Goal: Information Seeking & Learning: Learn about a topic

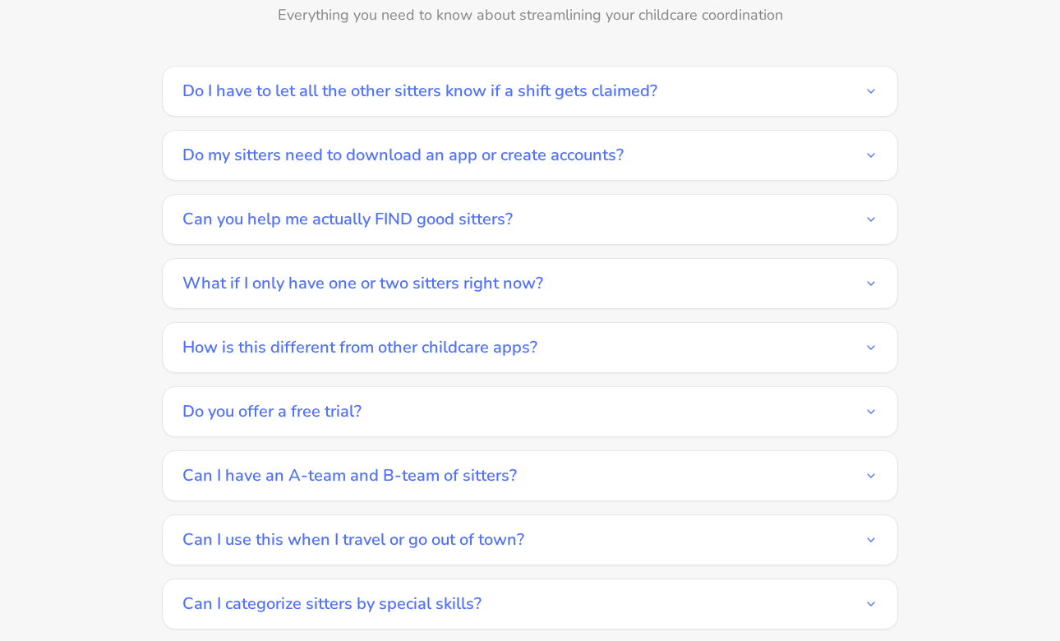
scroll to position [2802, 0]
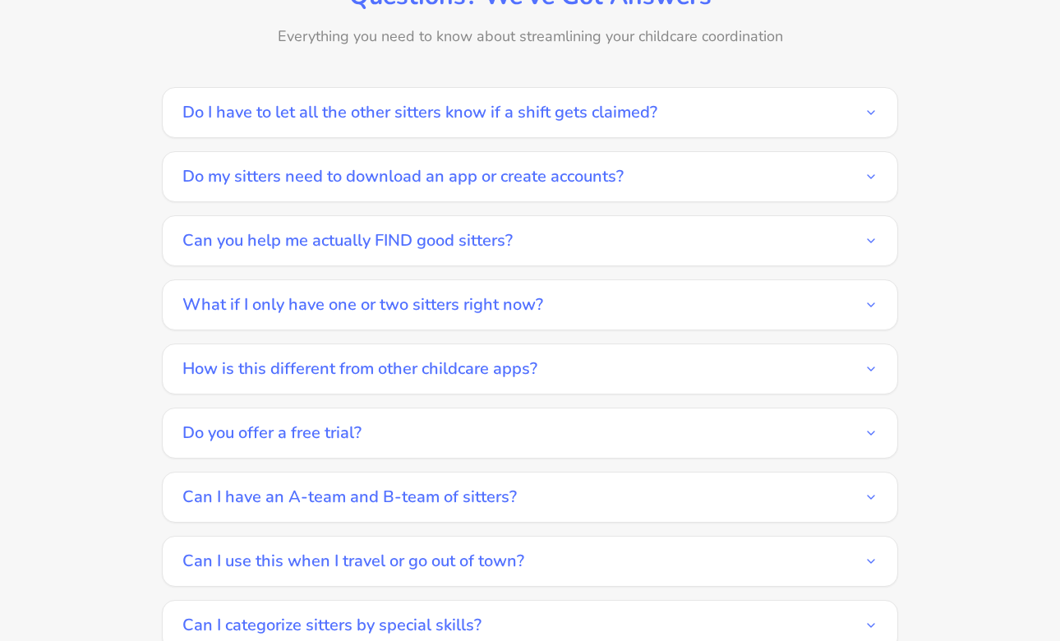
click at [633, 157] on button "Do my sitters need to download an app or create accounts?" at bounding box center [529, 176] width 695 height 49
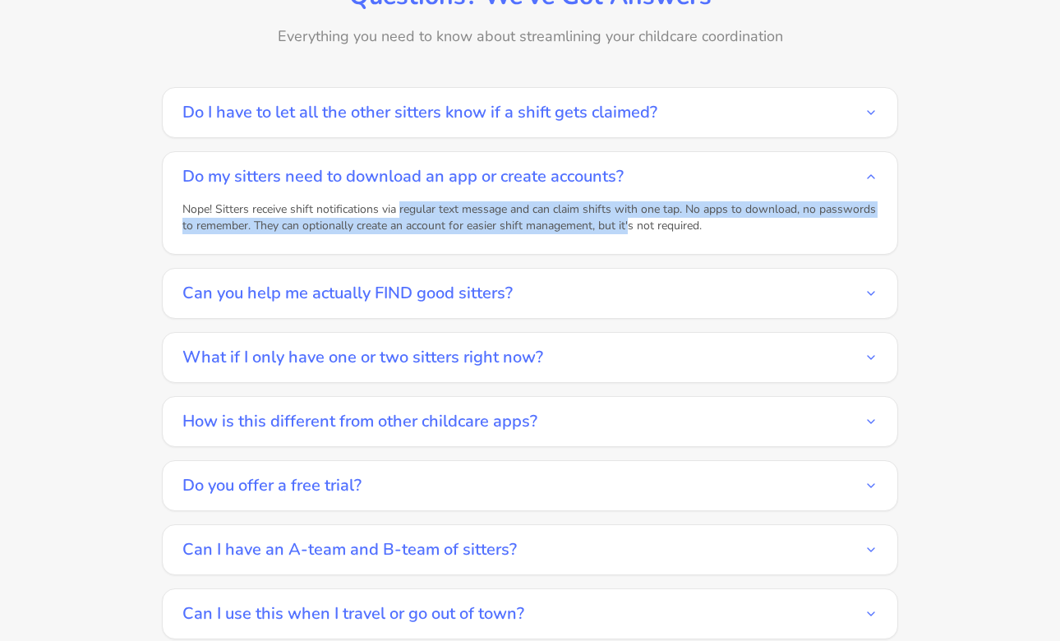
drag, startPoint x: 627, startPoint y: 203, endPoint x: 399, endPoint y: 189, distance: 228.9
click at [399, 201] on div "Nope! Sitters receive shift notifications via regular text message and can clai…" at bounding box center [529, 227] width 695 height 53
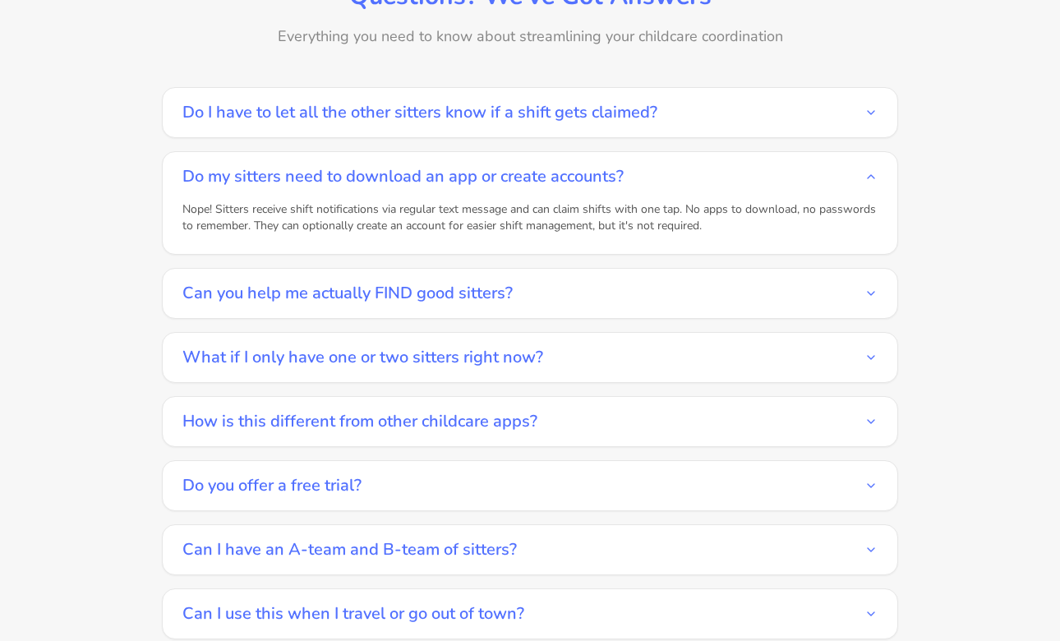
click at [418, 219] on div "Nope! Sitters receive shift notifications via regular text message and can clai…" at bounding box center [529, 227] width 695 height 53
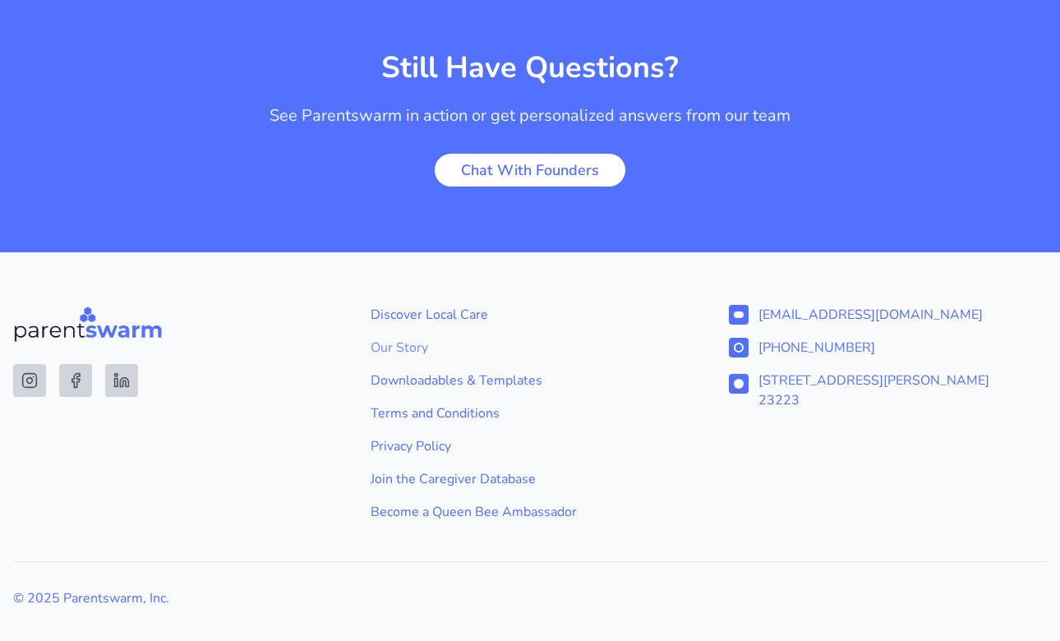
scroll to position [3655, 0]
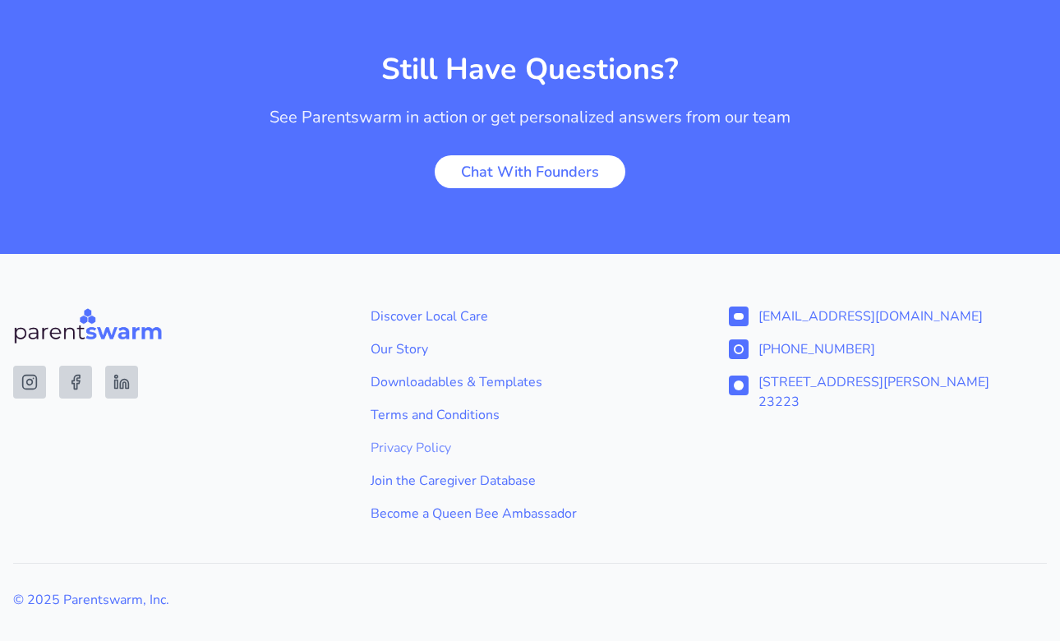
click at [608, 438] on link "Privacy Policy" at bounding box center [530, 448] width 318 height 20
click at [403, 504] on link "Become a Queen Bee Ambassador" at bounding box center [530, 514] width 318 height 20
